Goal: Information Seeking & Learning: Learn about a topic

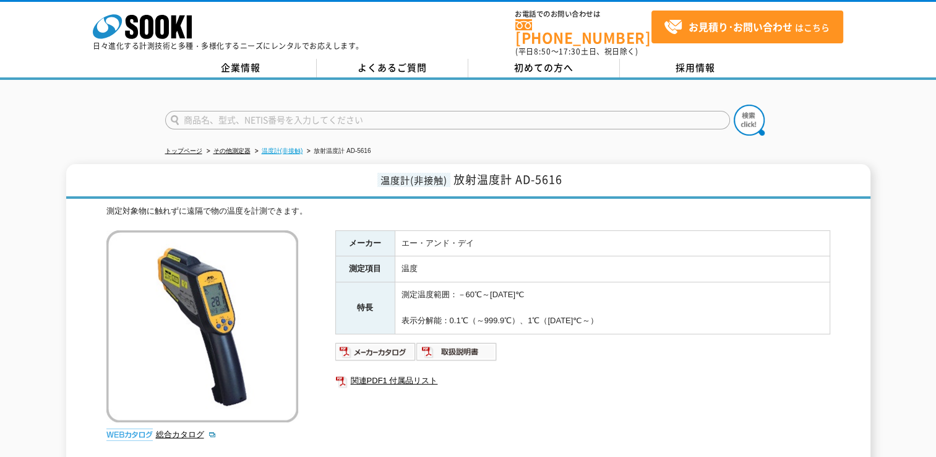
click at [287, 147] on link "温度計(非接触)" at bounding box center [282, 150] width 41 height 7
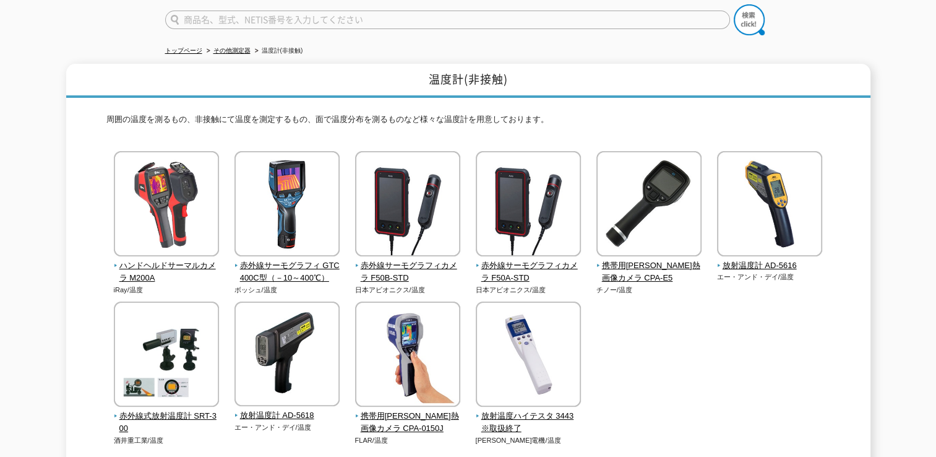
scroll to position [124, 0]
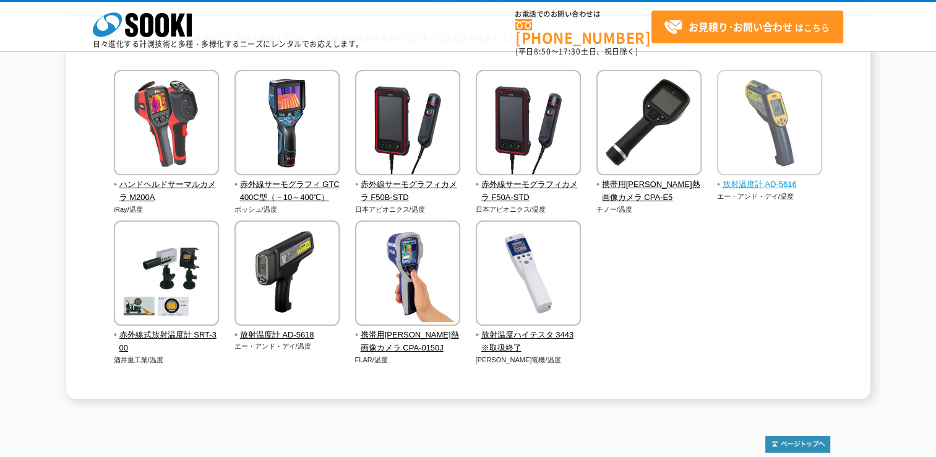
click at [762, 183] on span "放射温度計 AD-5616" at bounding box center [770, 184] width 106 height 13
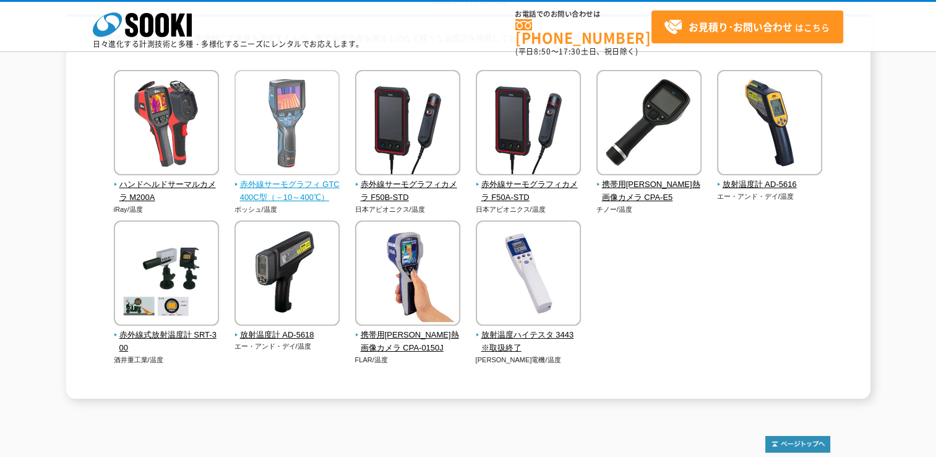
click at [277, 140] on img at bounding box center [287, 124] width 105 height 108
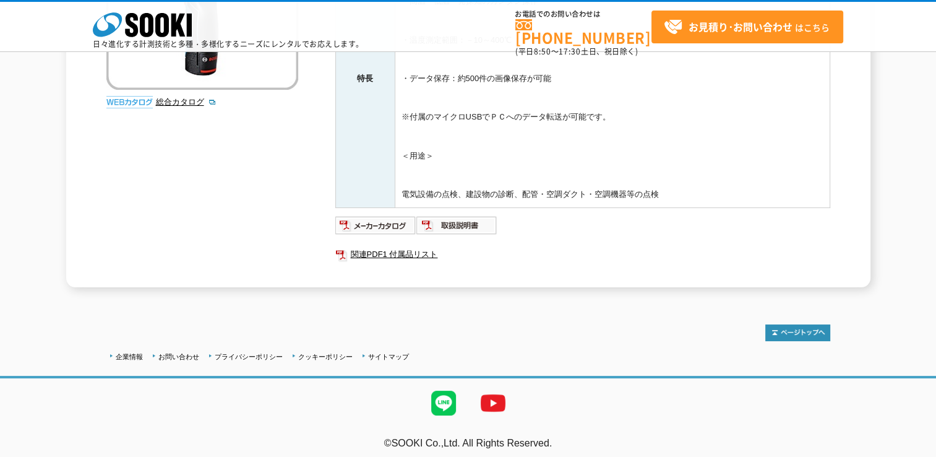
scroll to position [280, 0]
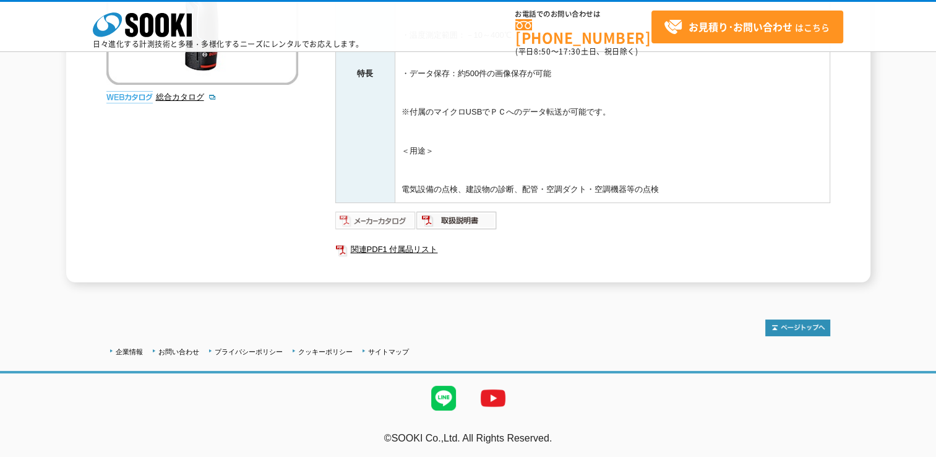
click at [371, 220] on img at bounding box center [375, 220] width 81 height 20
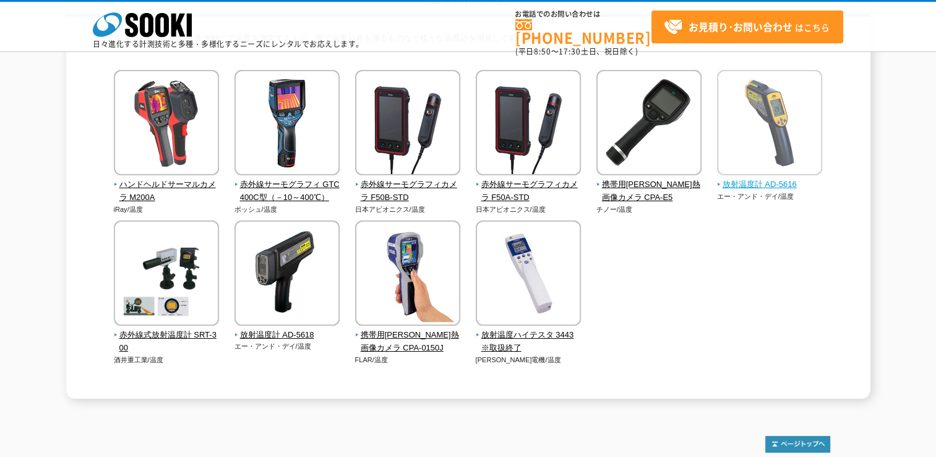
click at [750, 181] on span "放射温度計 AD-5616" at bounding box center [770, 184] width 106 height 13
click at [767, 184] on span "放射温度計 AD-5616" at bounding box center [770, 184] width 106 height 13
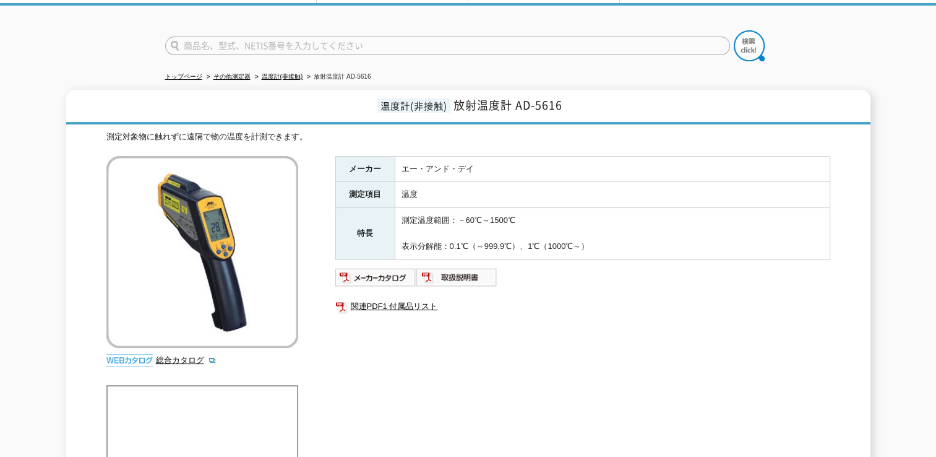
scroll to position [186, 0]
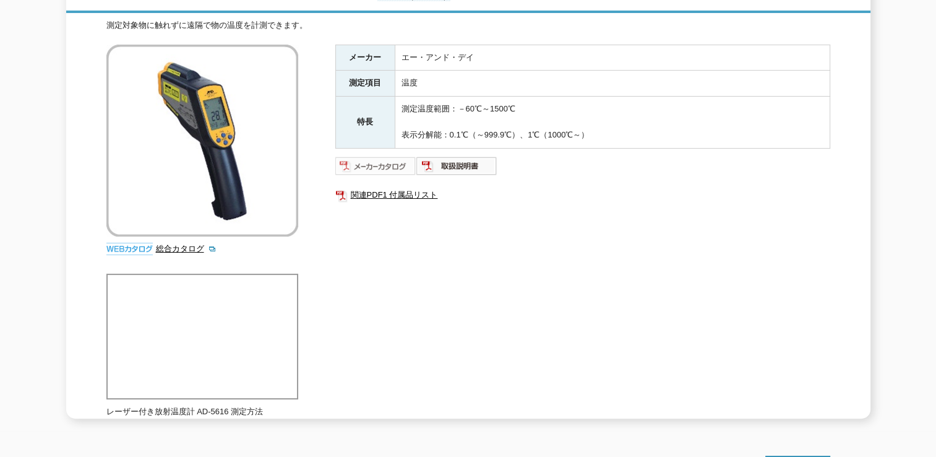
click at [381, 156] on img at bounding box center [375, 166] width 81 height 20
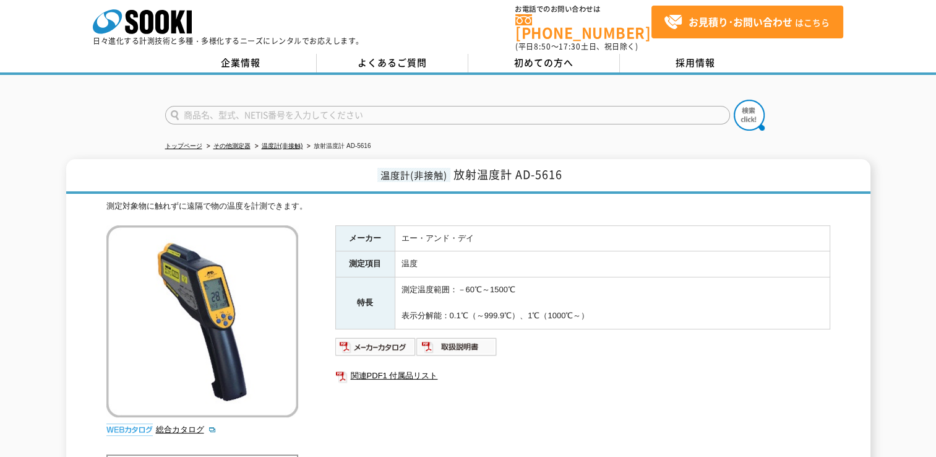
scroll to position [0, 0]
